Goal: Task Accomplishment & Management: Manage account settings

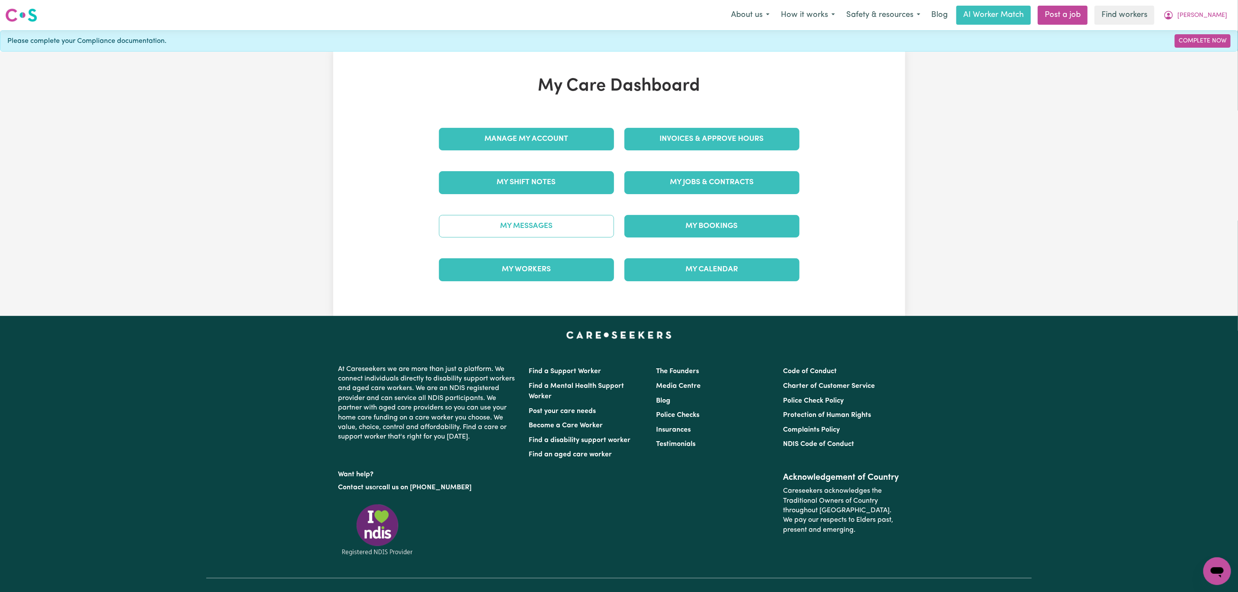
click at [543, 237] on link "My Messages" at bounding box center [526, 226] width 175 height 23
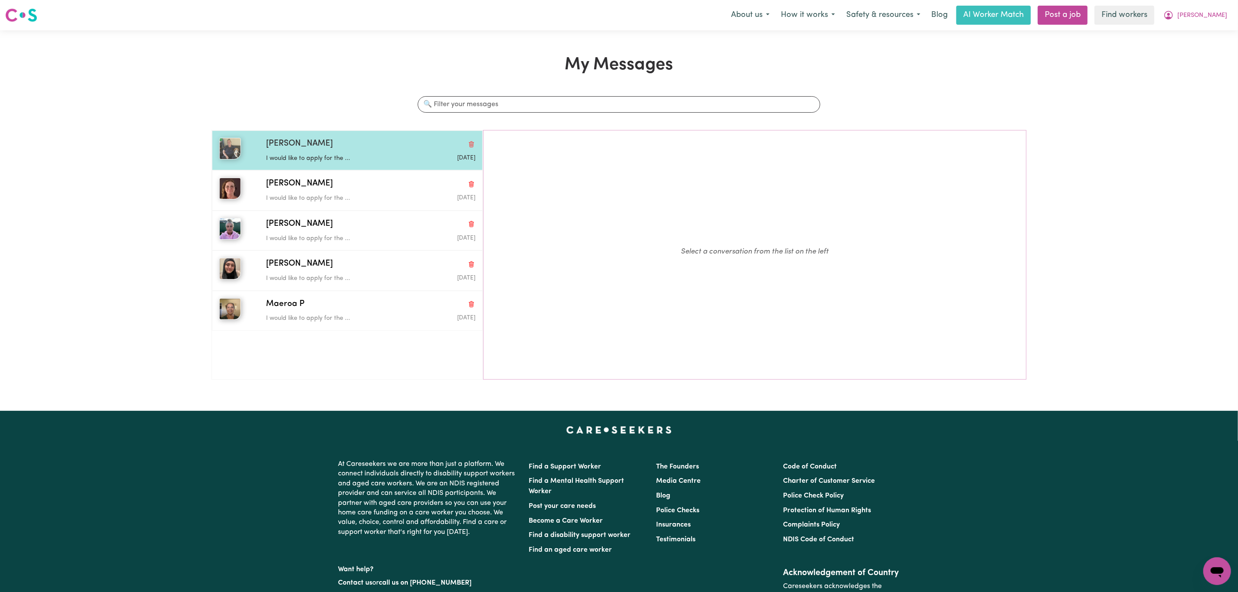
click at [377, 162] on p "I would like to apply for the ..." at bounding box center [335, 159] width 139 height 10
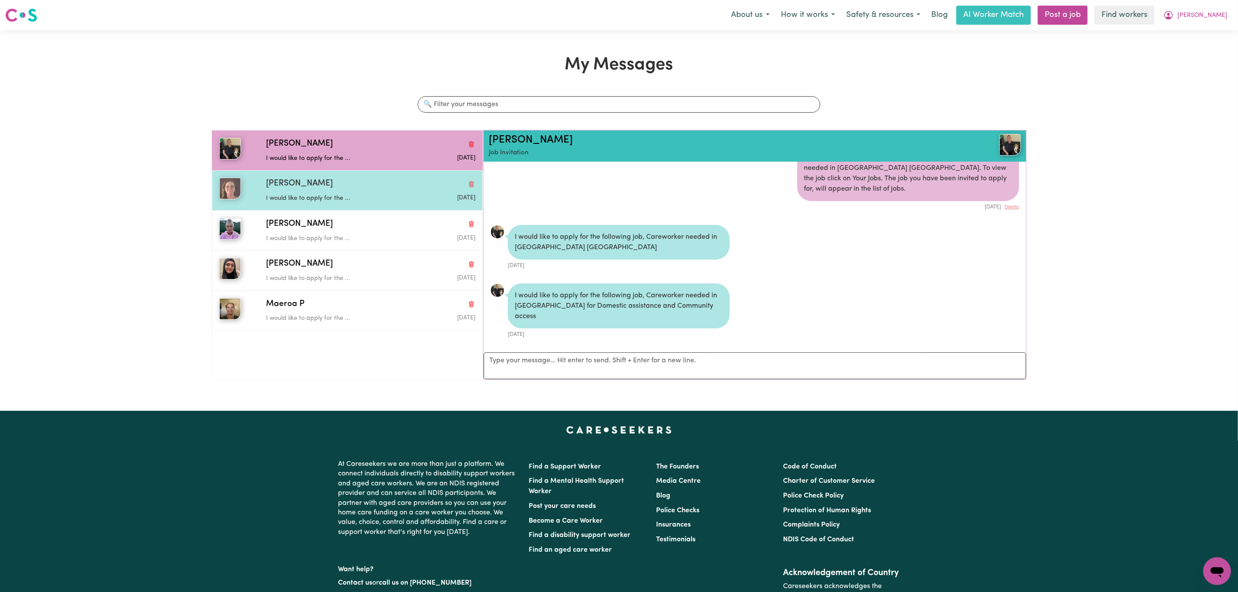
click at [385, 203] on p "I would like to apply for the ..." at bounding box center [335, 199] width 139 height 10
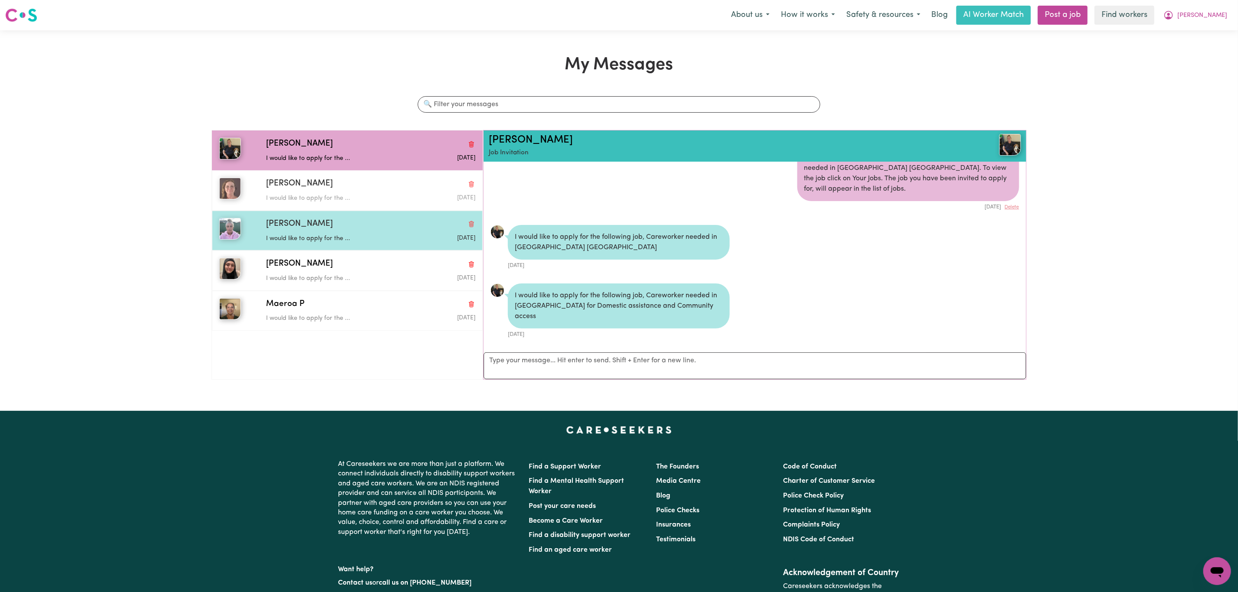
scroll to position [6, 0]
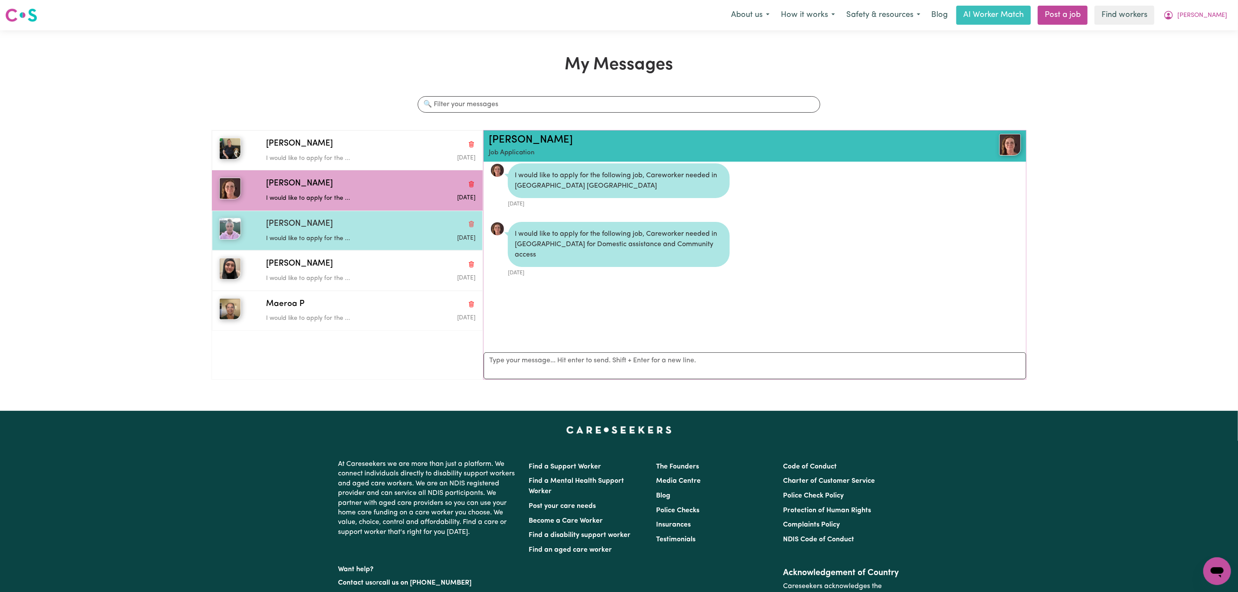
click at [360, 238] on p "I would like to apply for the ..." at bounding box center [335, 239] width 139 height 10
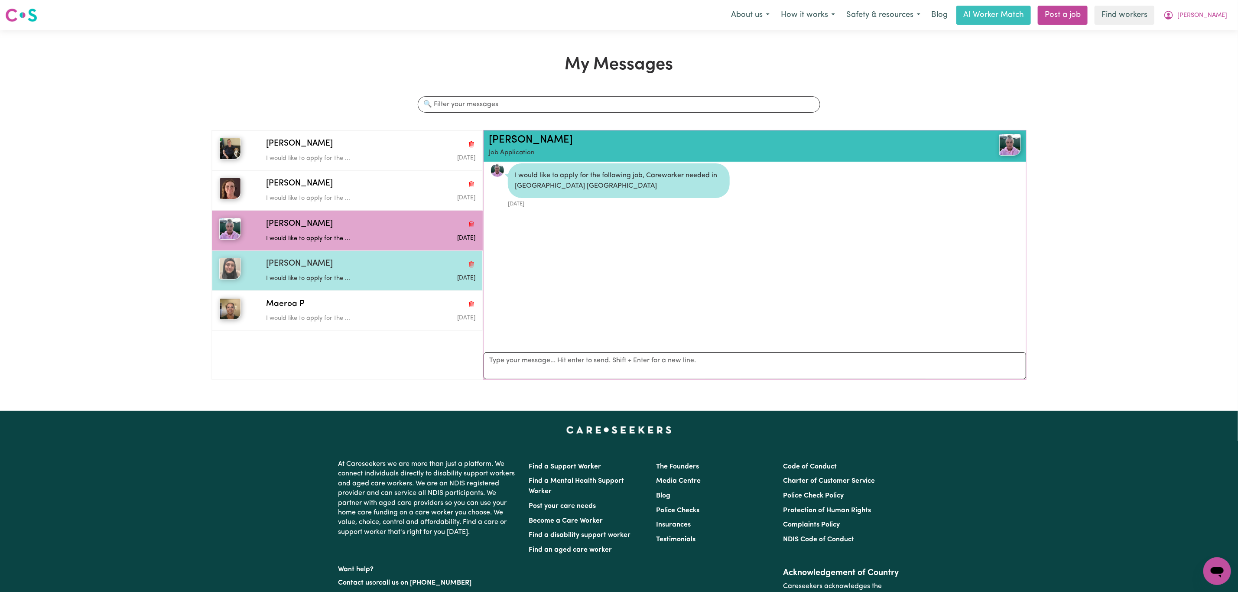
drag, startPoint x: 370, startPoint y: 277, endPoint x: 368, endPoint y: 282, distance: 5.6
click at [368, 278] on p "I would like to apply for the ..." at bounding box center [335, 279] width 139 height 10
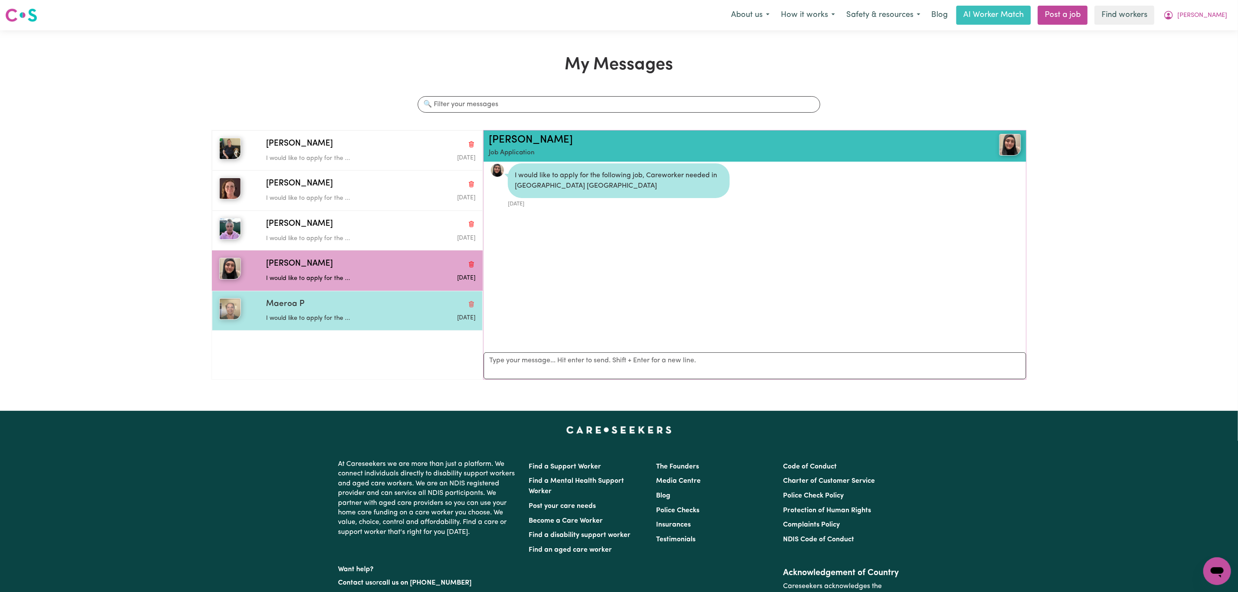
click at [362, 307] on div "Maeroa P" at bounding box center [370, 304] width 209 height 13
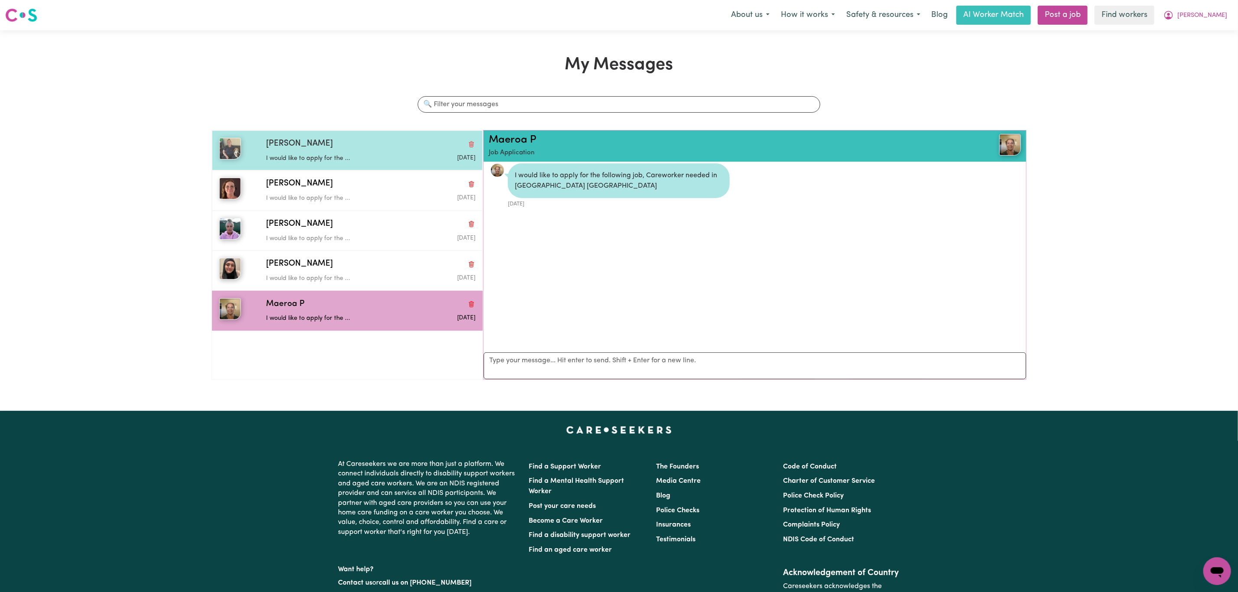
click at [301, 149] on div "[PERSON_NAME]" at bounding box center [370, 144] width 209 height 13
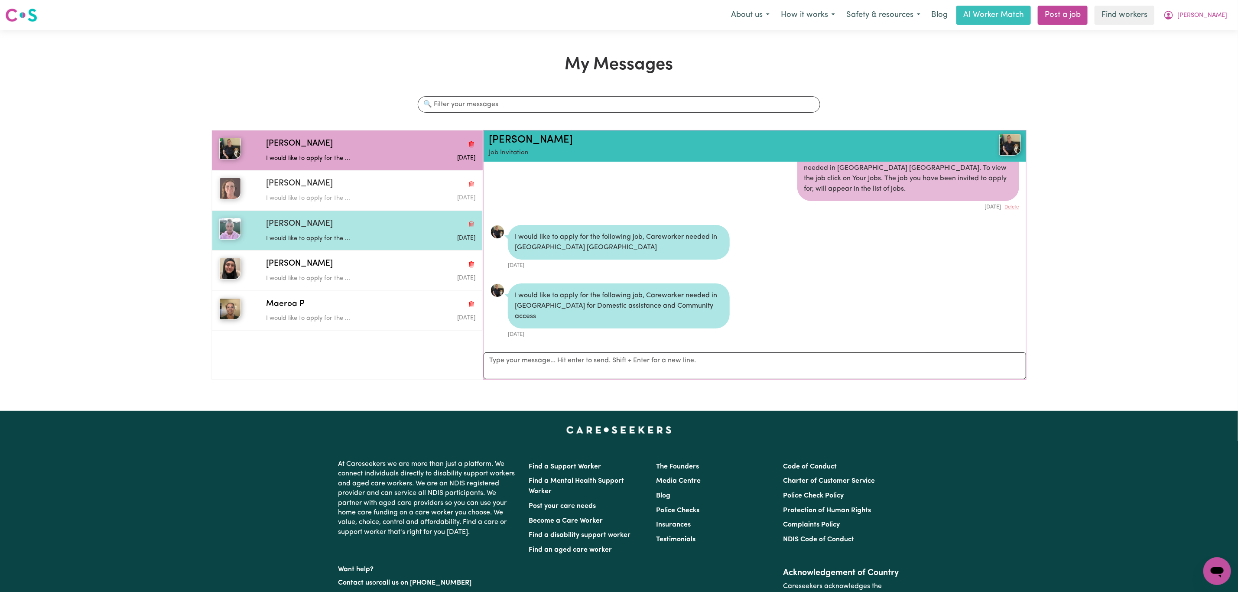
drag, startPoint x: 309, startPoint y: 192, endPoint x: 313, endPoint y: 233, distance: 40.5
click at [302, 202] on div "I would like to apply for the ..." at bounding box center [335, 196] width 139 height 13
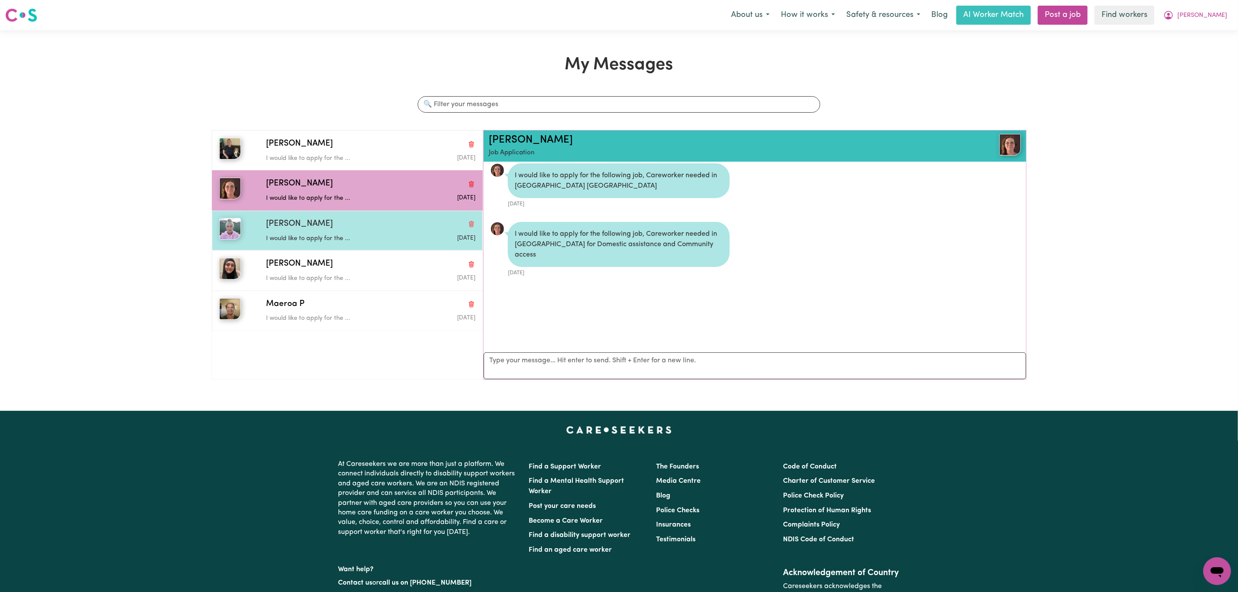
click at [324, 239] on p "I would like to apply for the ..." at bounding box center [335, 239] width 139 height 10
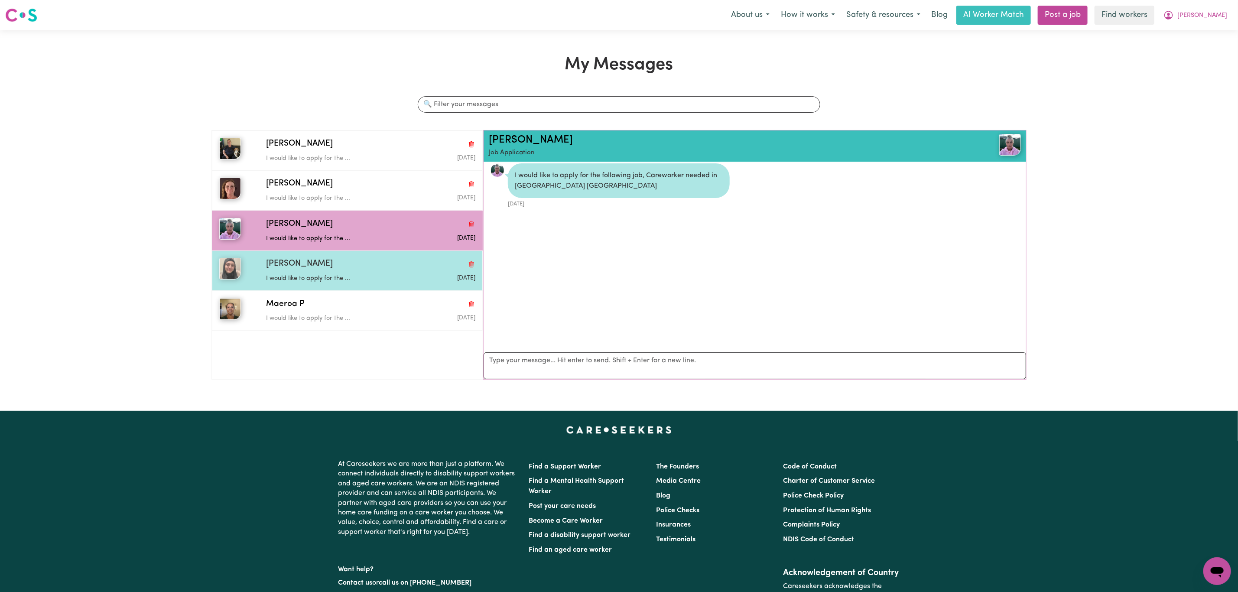
click at [329, 264] on div "[PERSON_NAME]" at bounding box center [370, 264] width 209 height 13
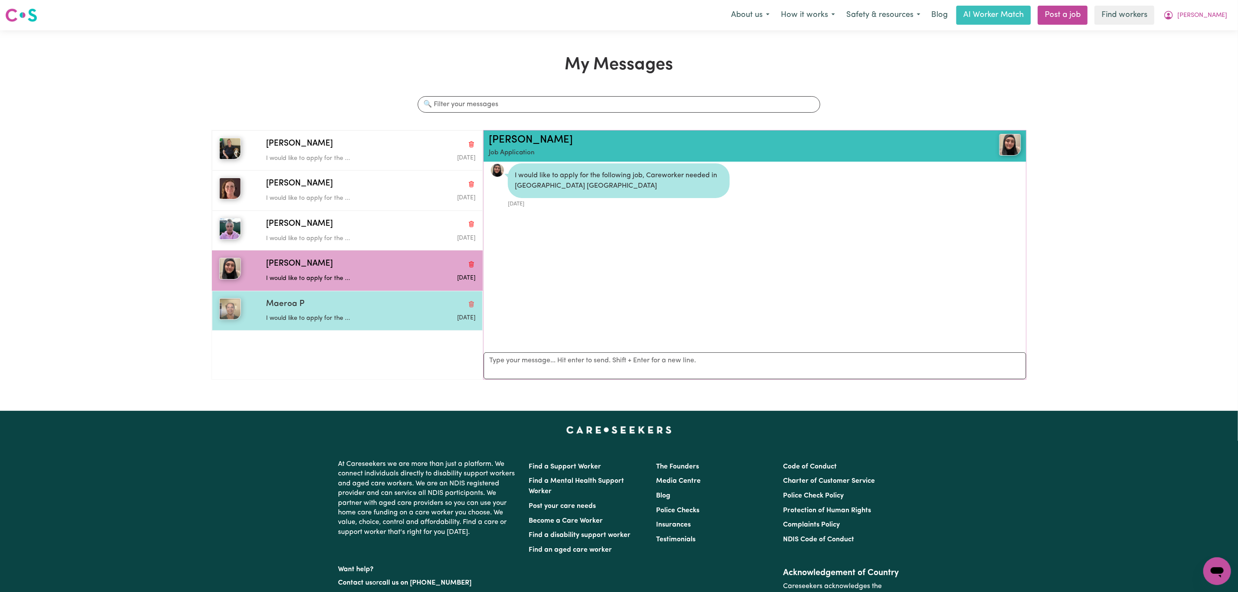
click at [339, 320] on p "I would like to apply for the ..." at bounding box center [335, 319] width 139 height 10
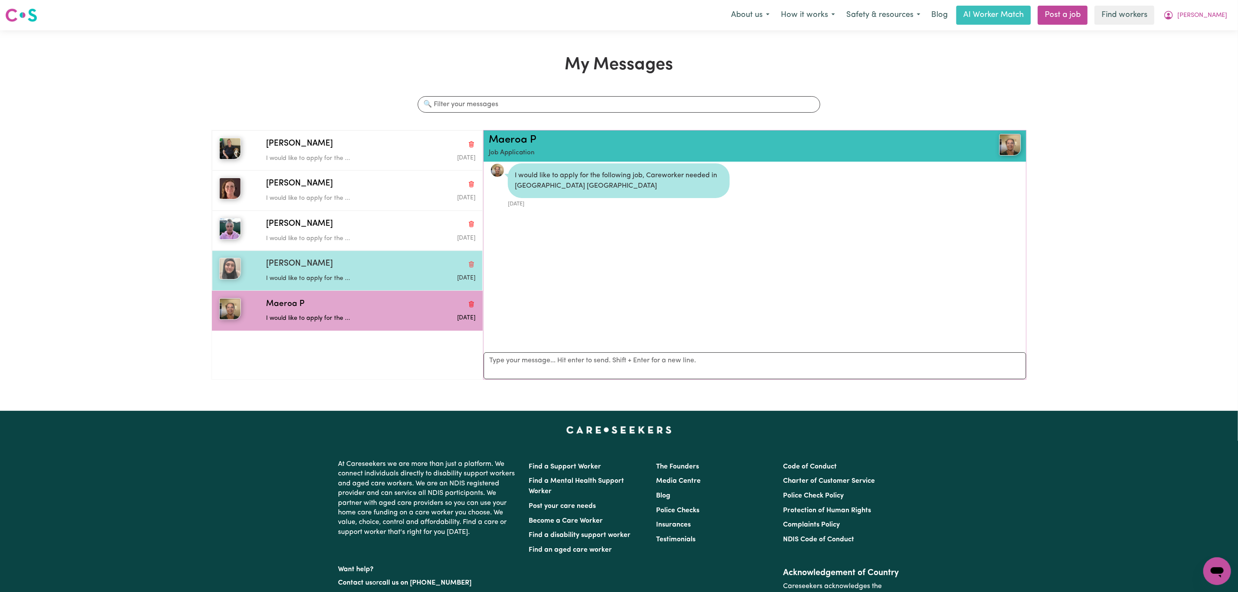
click at [302, 270] on div "[PERSON_NAME]" at bounding box center [370, 264] width 209 height 13
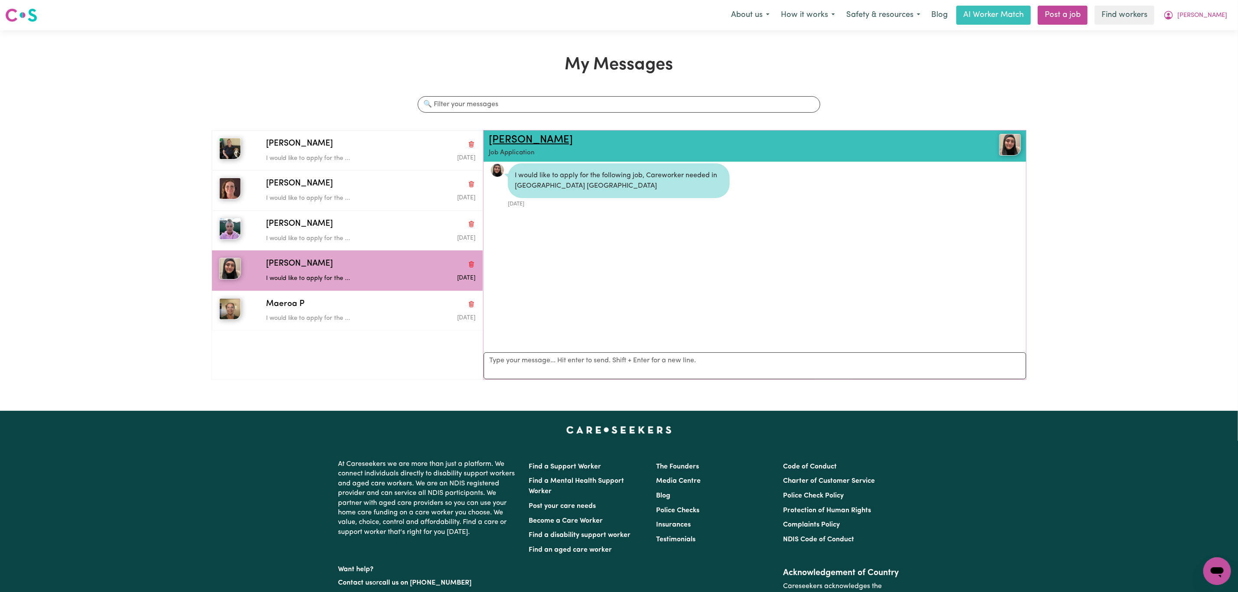
click at [507, 138] on link "[PERSON_NAME]" at bounding box center [531, 140] width 84 height 10
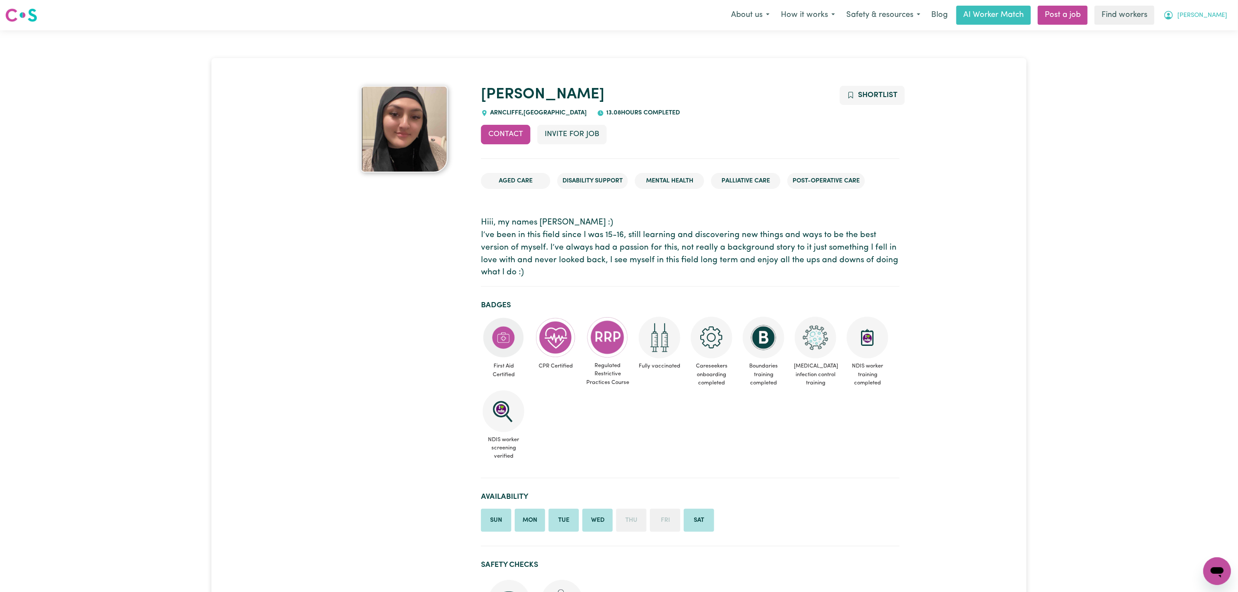
click at [1222, 11] on span "[PERSON_NAME]" at bounding box center [1202, 16] width 50 height 10
click at [1206, 34] on link "My Dashboard" at bounding box center [1198, 34] width 68 height 16
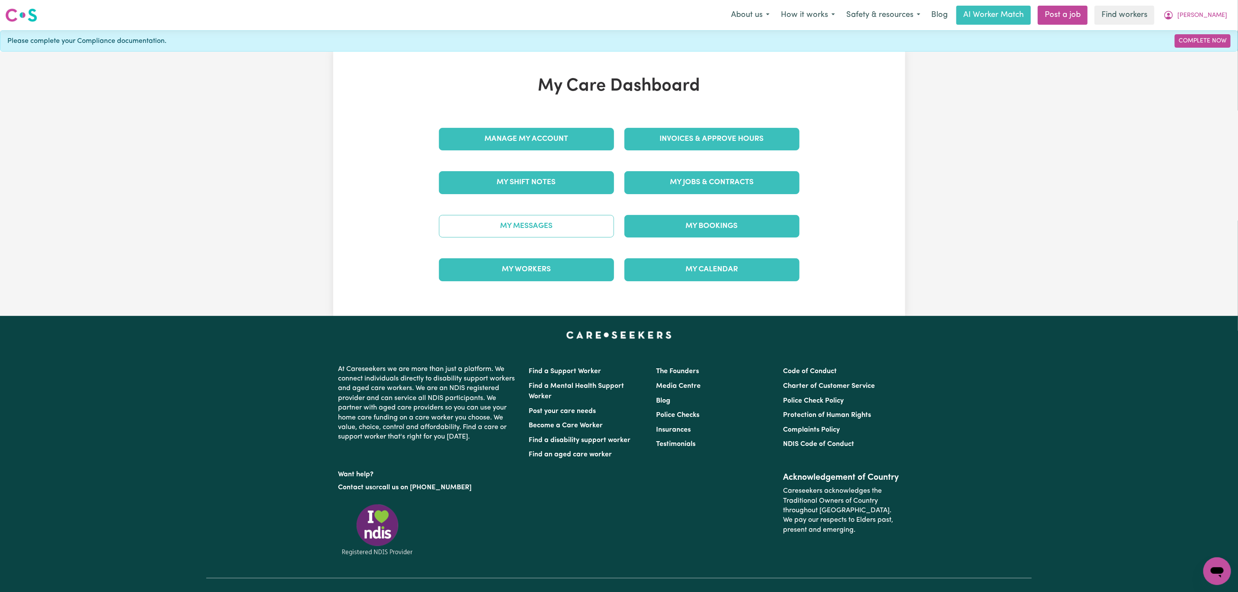
click at [525, 221] on link "My Messages" at bounding box center [526, 226] width 175 height 23
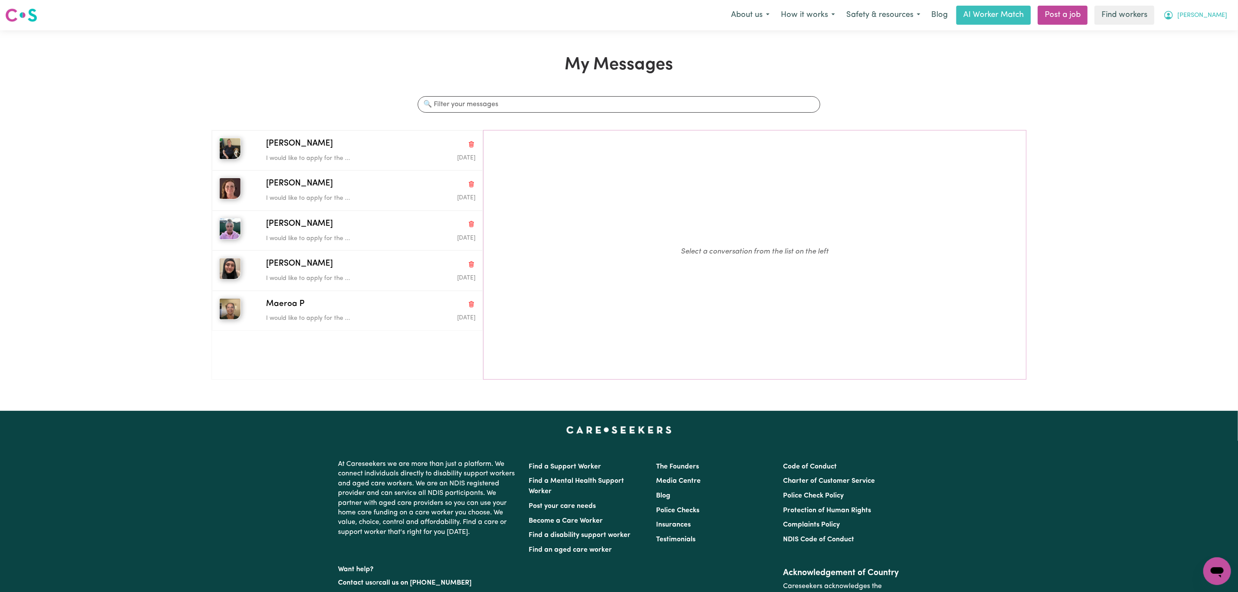
click at [1218, 14] on span "[PERSON_NAME]" at bounding box center [1202, 16] width 50 height 10
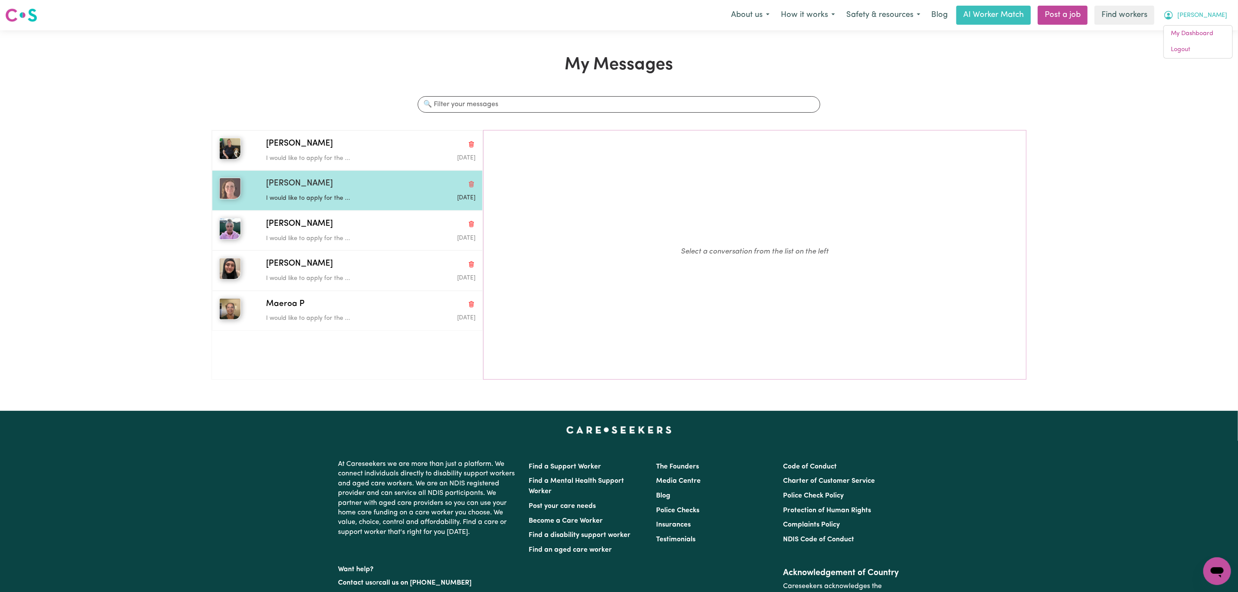
click at [340, 199] on p "I would like to apply for the ..." at bounding box center [335, 199] width 139 height 10
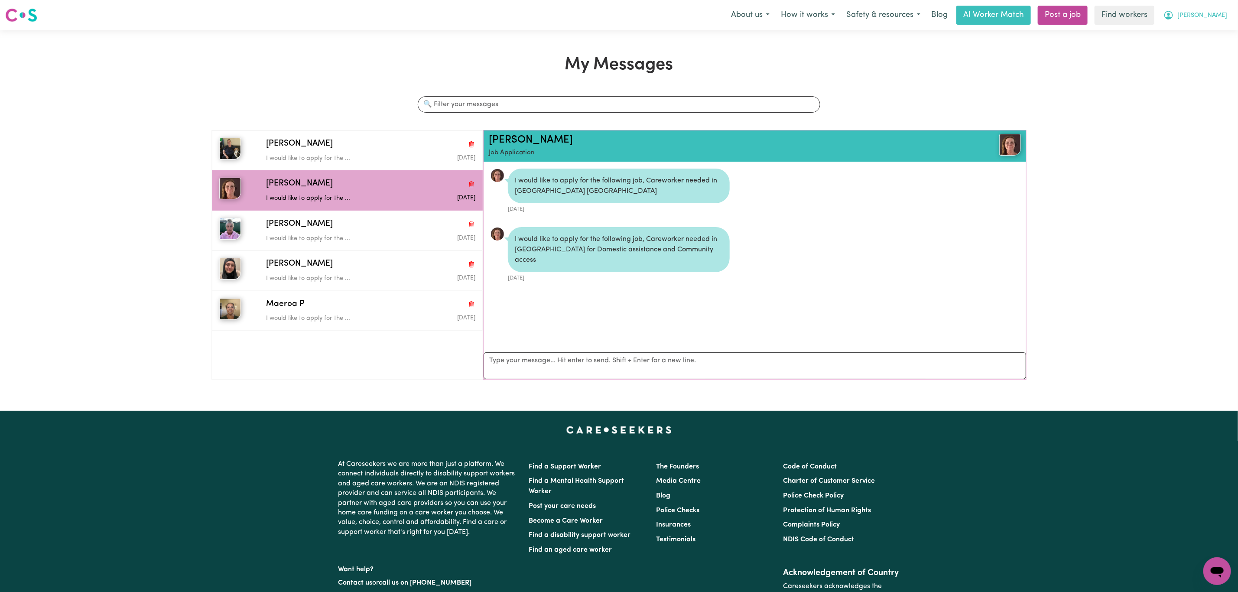
click at [1214, 13] on span "[PERSON_NAME]" at bounding box center [1202, 16] width 50 height 10
click at [1218, 30] on link "My Dashboard" at bounding box center [1198, 34] width 68 height 16
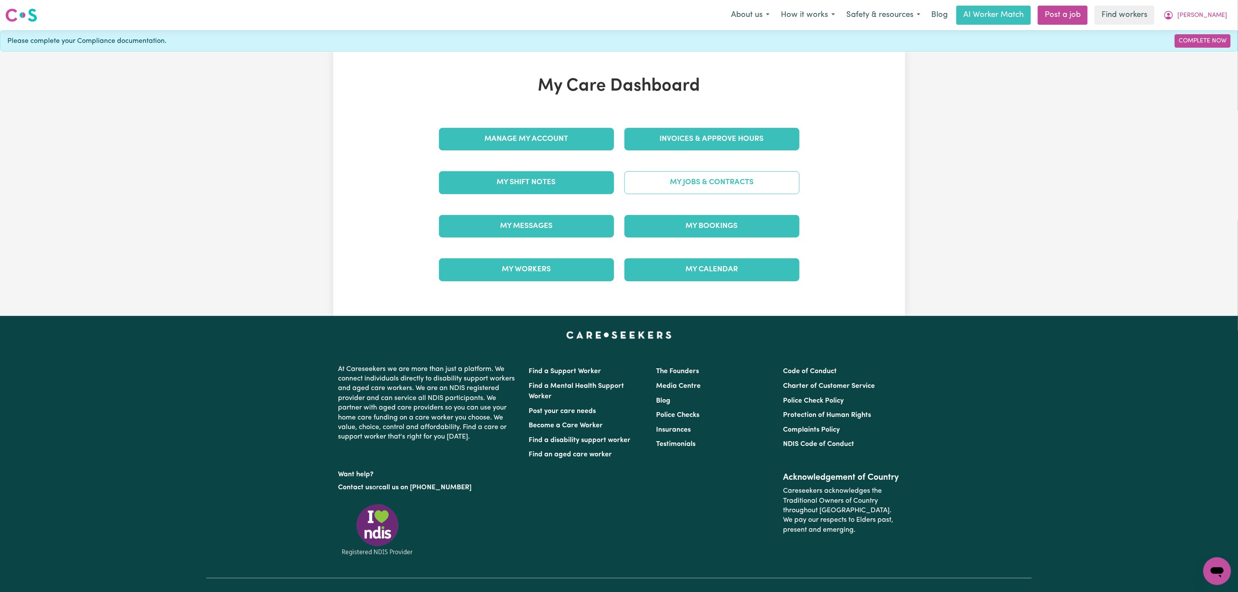
click at [704, 189] on link "My Jobs & Contracts" at bounding box center [711, 182] width 175 height 23
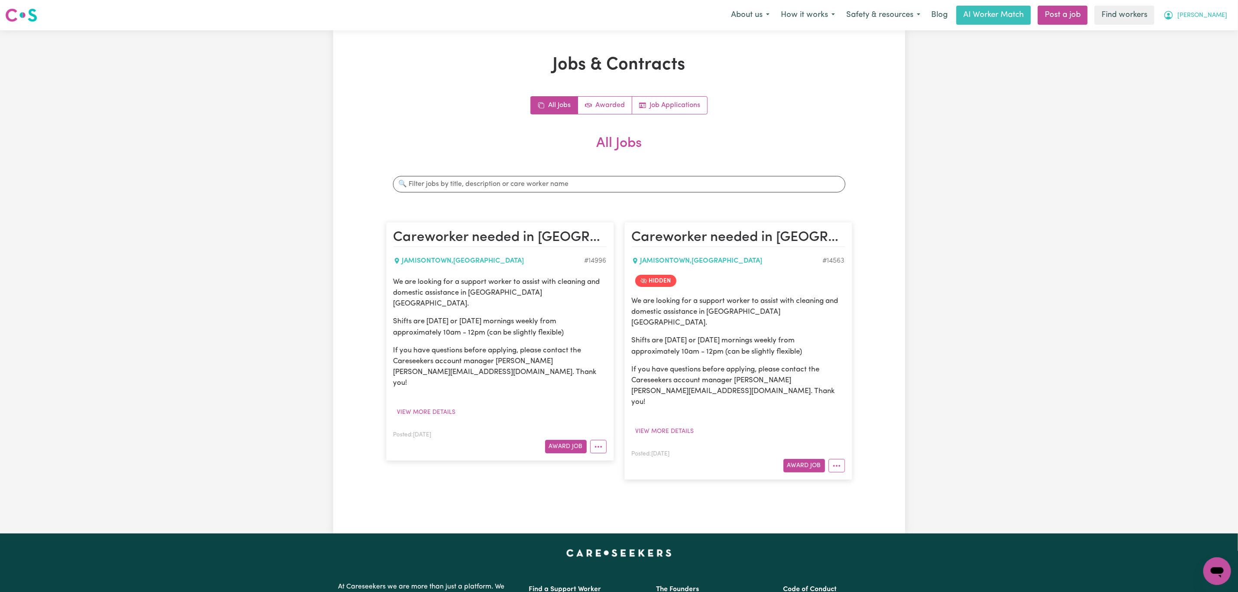
click at [1227, 12] on button "[PERSON_NAME]" at bounding box center [1195, 15] width 75 height 18
click at [1213, 34] on link "My Dashboard" at bounding box center [1198, 34] width 68 height 16
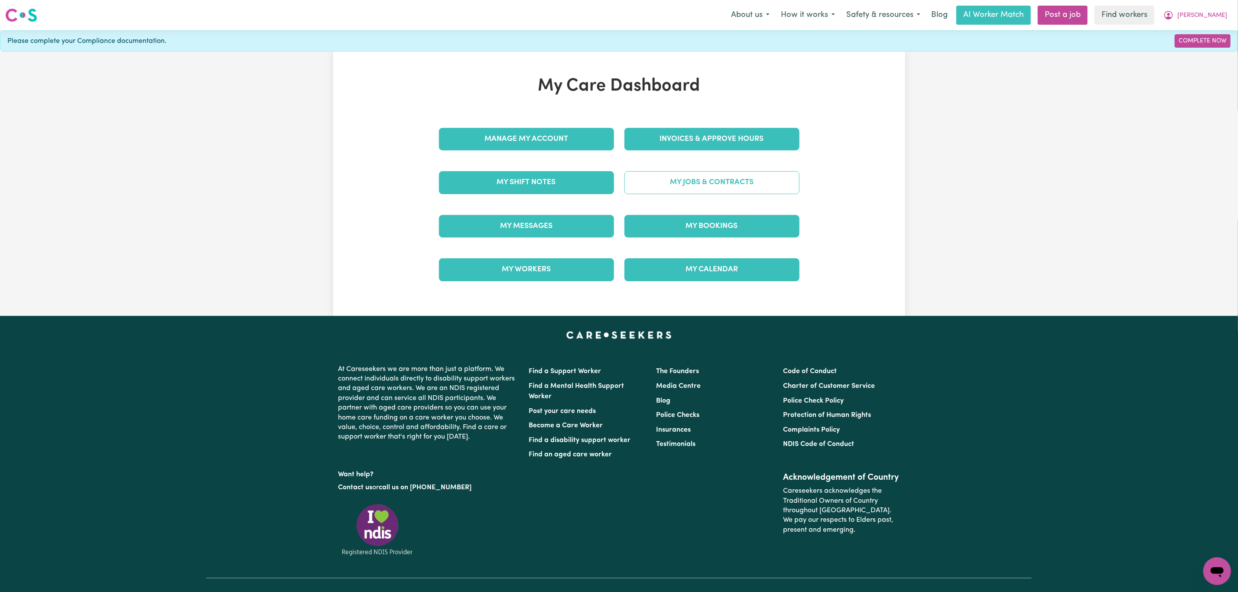
click at [693, 187] on link "My Jobs & Contracts" at bounding box center [711, 182] width 175 height 23
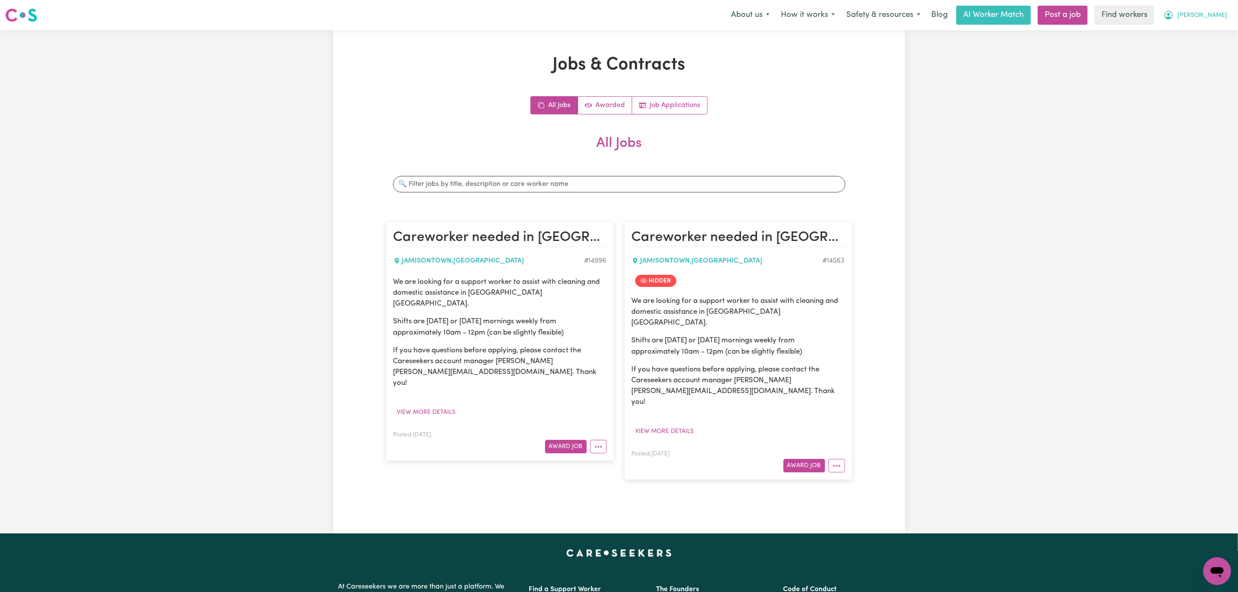
click at [1218, 22] on button "[PERSON_NAME]" at bounding box center [1195, 15] width 75 height 18
click at [1210, 39] on link "My Dashboard" at bounding box center [1198, 34] width 68 height 16
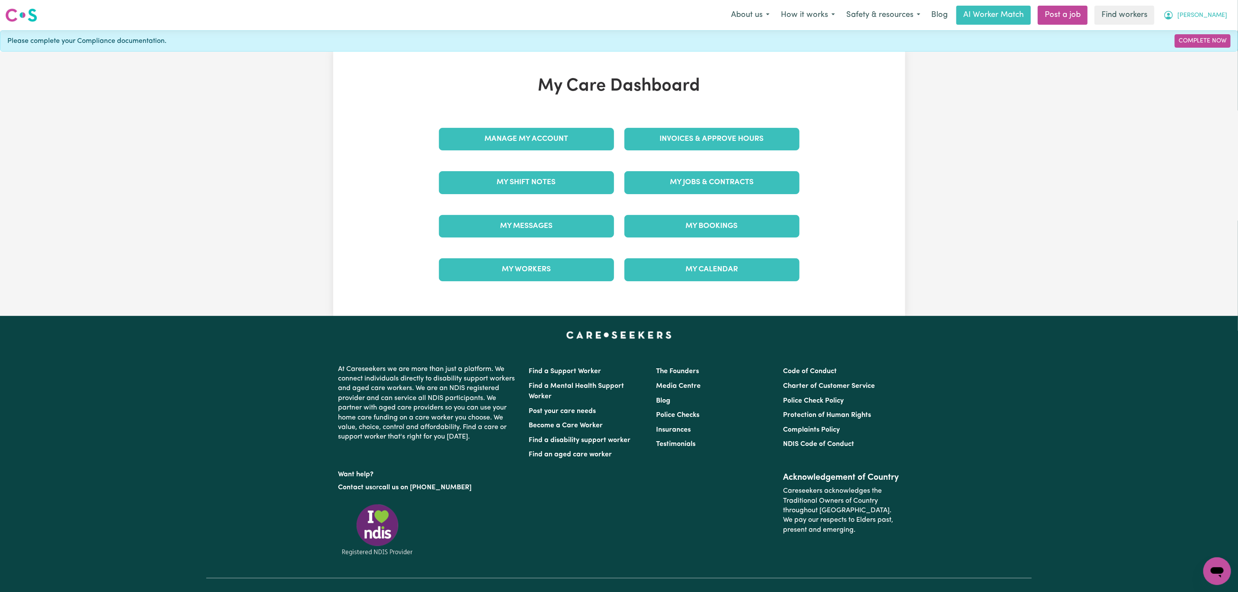
click at [1222, 16] on span "[PERSON_NAME]" at bounding box center [1202, 16] width 50 height 10
click at [1203, 49] on link "Logout" at bounding box center [1198, 50] width 68 height 16
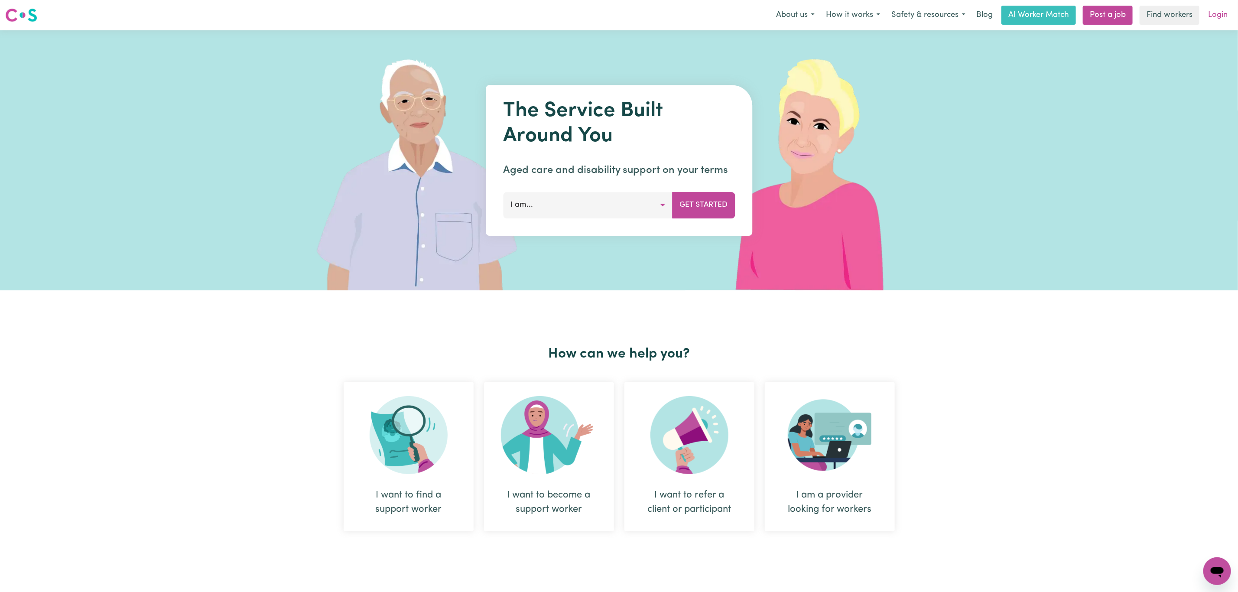
click at [1216, 17] on link "Login" at bounding box center [1218, 15] width 30 height 19
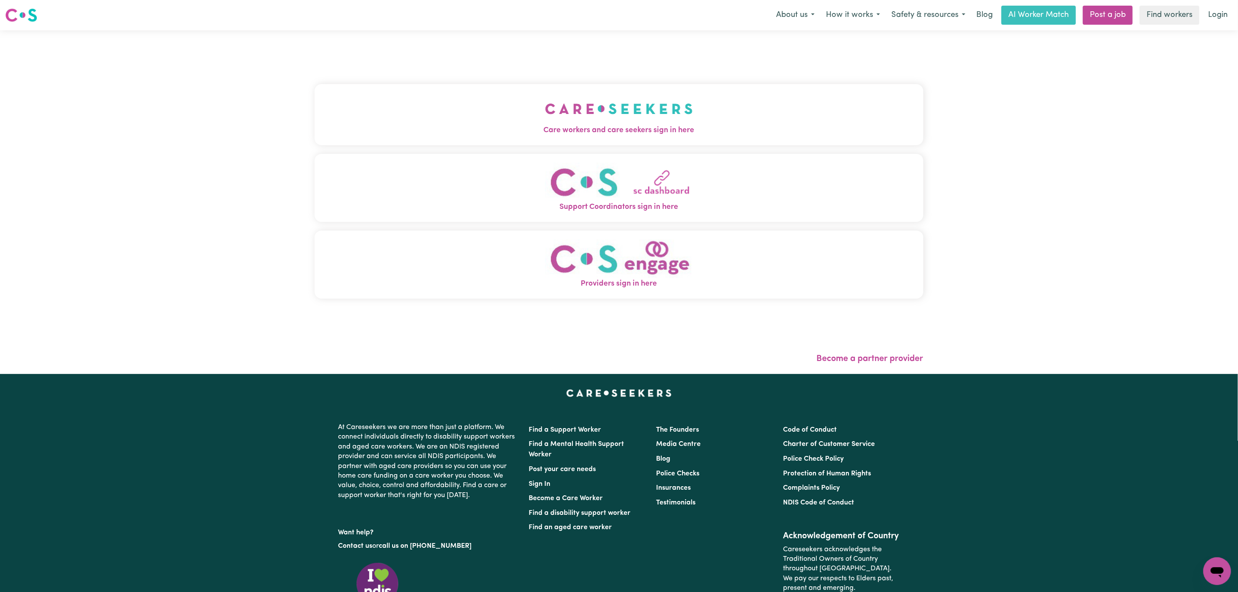
click at [494, 126] on span "Care workers and care seekers sign in here" at bounding box center [619, 130] width 609 height 11
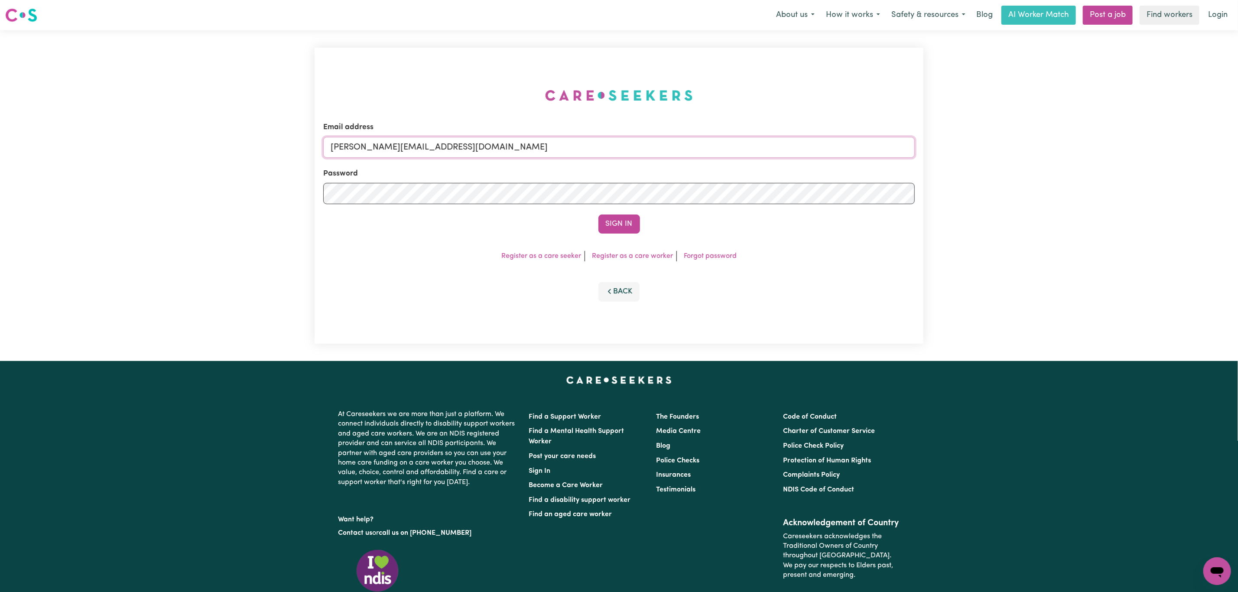
click at [437, 149] on input "[PERSON_NAME][EMAIL_ADDRESS][DOMAIN_NAME]" at bounding box center [618, 147] width 591 height 21
drag, startPoint x: 378, startPoint y: 147, endPoint x: 676, endPoint y: 156, distance: 298.2
click at [675, 156] on input "[EMAIL_ADDRESS][PERSON_NAME][DOMAIN_NAME]" at bounding box center [618, 147] width 591 height 21
type input "superuser~[EMAIL_ADDRESS][DOMAIN_NAME]"
click at [598, 214] on button "Sign In" at bounding box center [619, 223] width 42 height 19
